Goal: Information Seeking & Learning: Learn about a topic

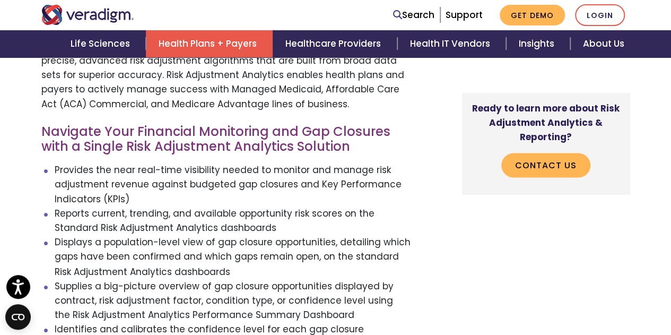
scroll to position [749, 0]
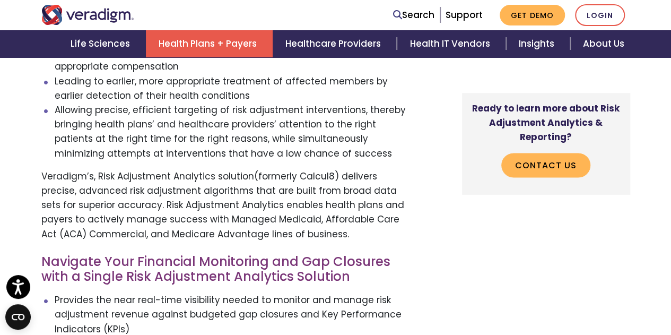
scroll to position [796, 0]
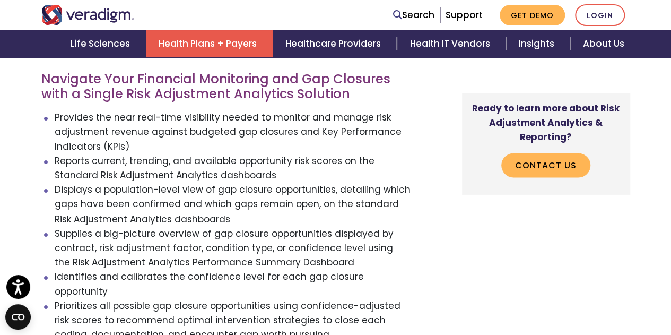
click at [310, 226] on li "Supplies a big-picture overview of gap closure opportunities displayed by contr…" at bounding box center [233, 248] width 357 height 44
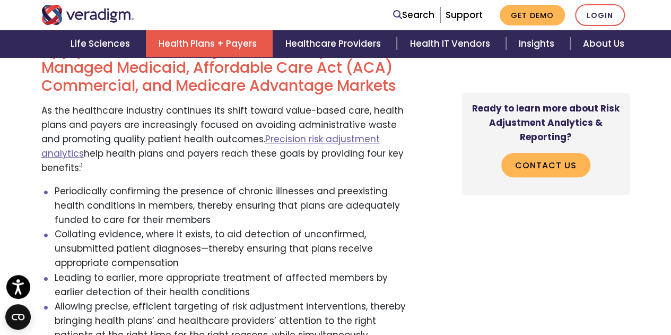
scroll to position [853, 0]
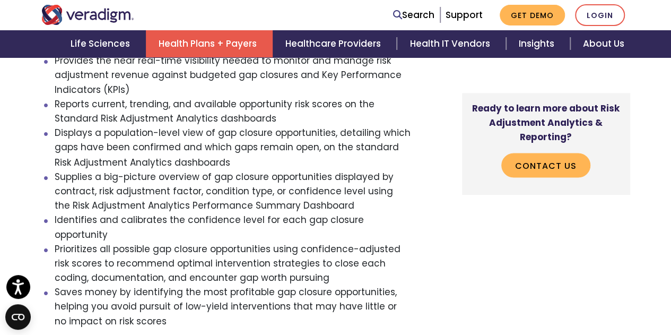
click at [255, 169] on li "Supplies a big-picture overview of gap closure opportunities displayed by contr…" at bounding box center [233, 191] width 357 height 44
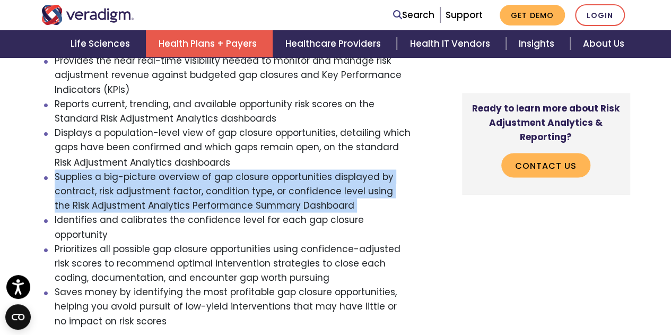
click at [255, 169] on li "Supplies a big-picture overview of gap closure opportunities displayed by contr…" at bounding box center [233, 191] width 357 height 44
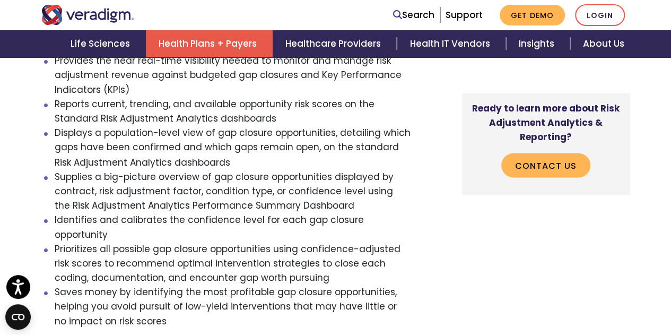
click at [245, 212] on li "Identifies and calibrates the confidence level for each gap closure opportunity" at bounding box center [233, 226] width 357 height 29
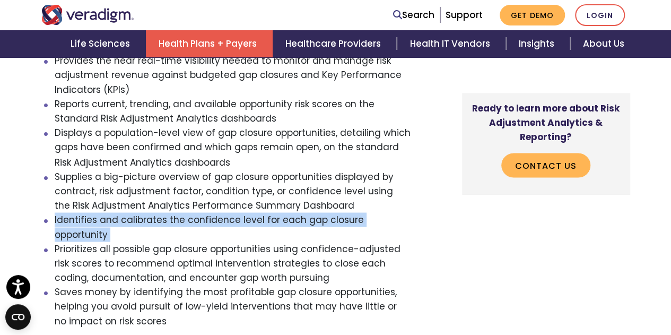
click at [245, 212] on li "Identifies and calibrates the confidence level for each gap closure opportunity" at bounding box center [233, 226] width 357 height 29
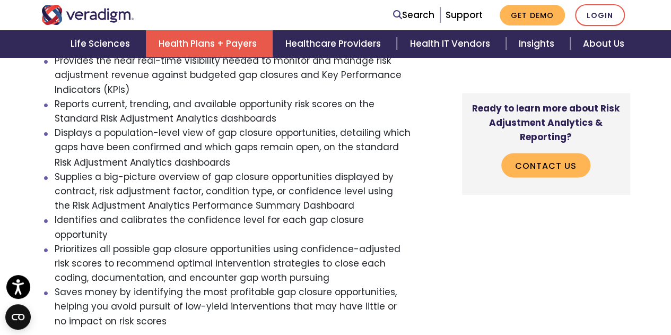
click at [243, 241] on li "Prioritizes all possible gap closure opportunities using confidence-adjusted ri…" at bounding box center [233, 263] width 357 height 44
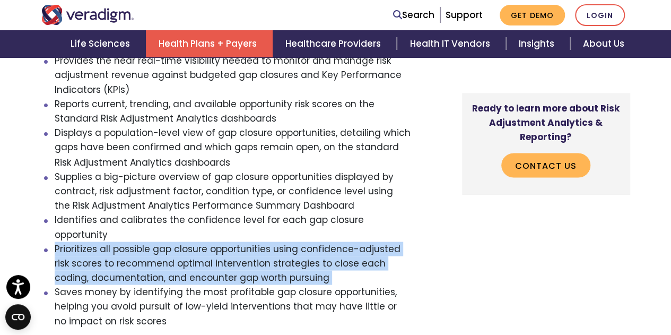
click at [243, 241] on li "Prioritizes all possible gap closure opportunities using confidence-adjusted ri…" at bounding box center [233, 263] width 357 height 44
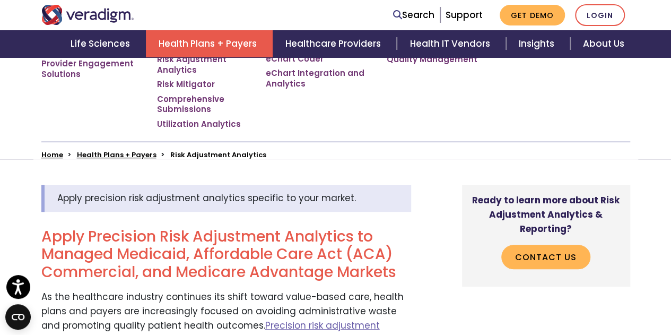
scroll to position [375, 0]
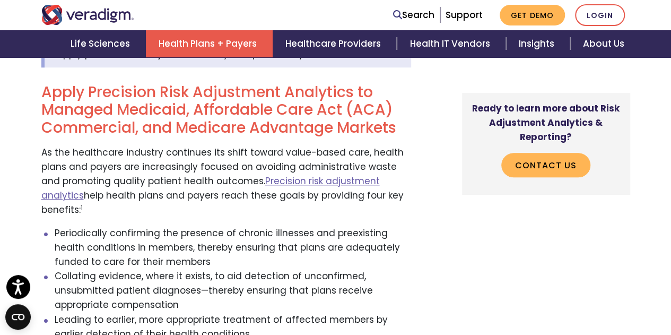
click at [246, 148] on p "As the healthcare industry continues its shift toward value-based care, health …" at bounding box center [226, 181] width 370 height 72
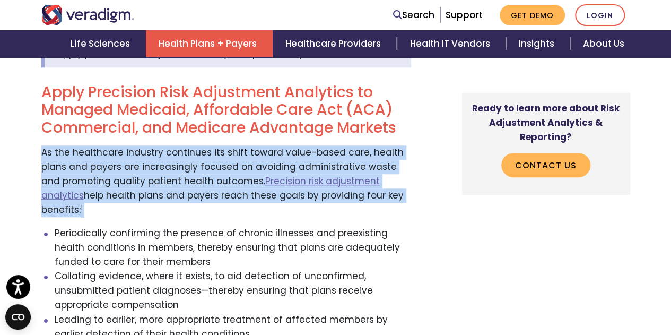
click at [246, 148] on p "As the healthcare industry continues its shift toward value-based care, health …" at bounding box center [226, 181] width 370 height 72
click at [224, 153] on p "As the healthcare industry continues its shift toward value-based care, health …" at bounding box center [226, 181] width 370 height 72
click at [203, 269] on li "Collating evidence, where it exists, to aid detection of unconfirmed, unsubmitt…" at bounding box center [233, 291] width 357 height 44
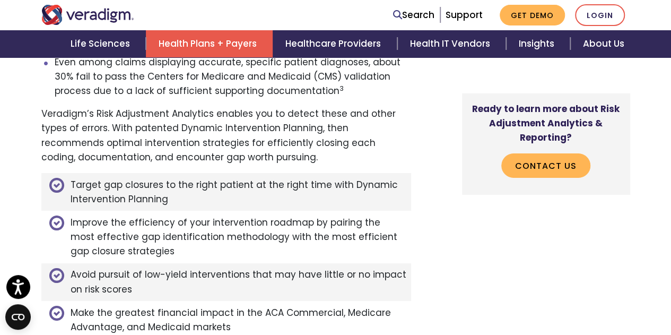
scroll to position [1744, 0]
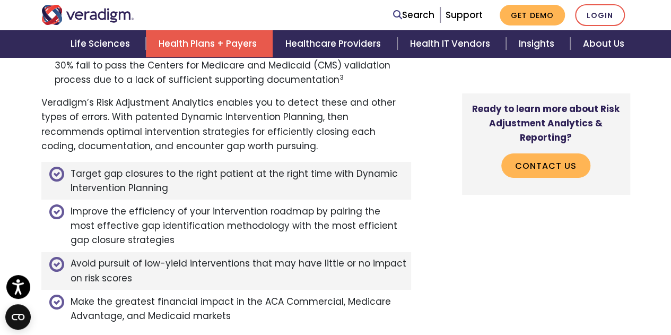
click at [52, 252] on li "Avoid pursuit of low-yield interventions that may have little or no impact on r…" at bounding box center [226, 271] width 370 height 38
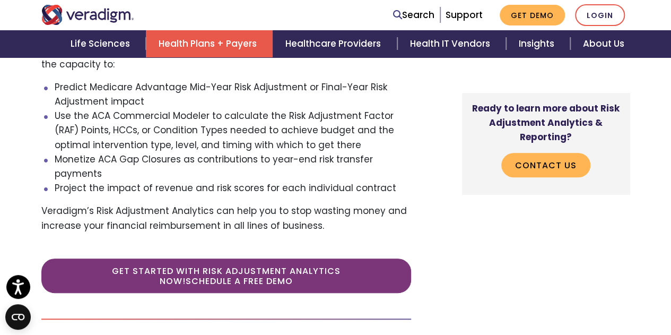
scroll to position [2204, 0]
